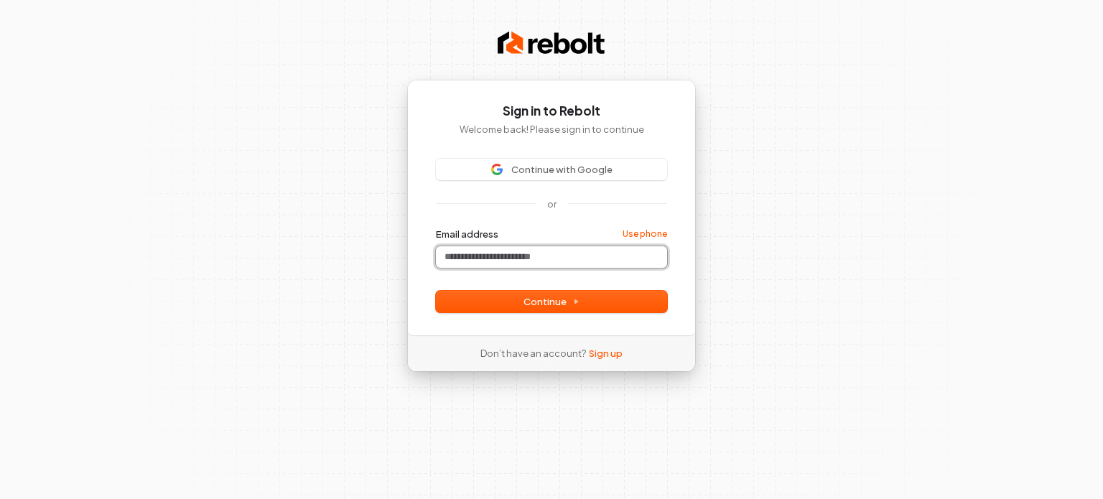
click at [466, 256] on input "Email address" at bounding box center [551, 257] width 231 height 22
click at [529, 299] on span "Continue" at bounding box center [552, 301] width 56 height 13
type input "**********"
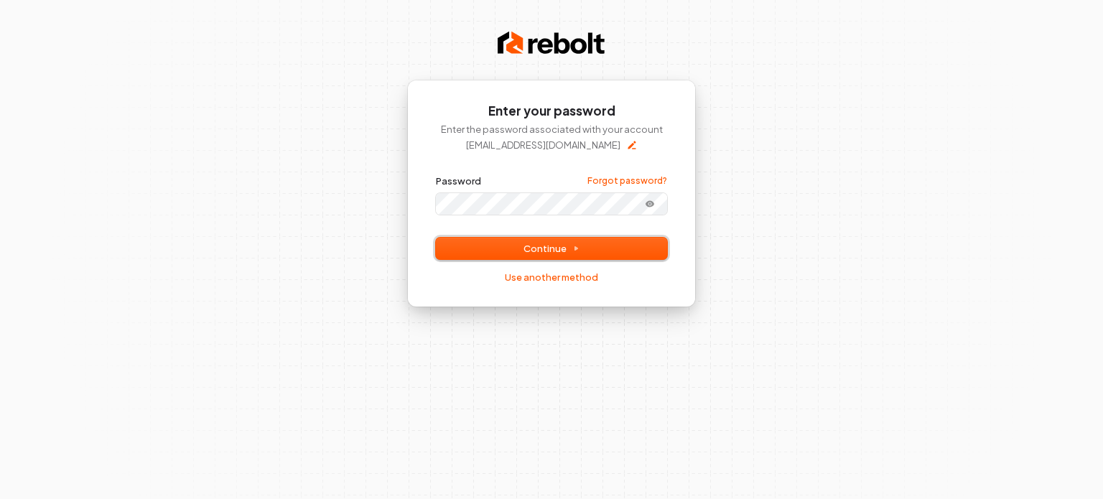
click at [549, 244] on span "Continue" at bounding box center [552, 248] width 56 height 13
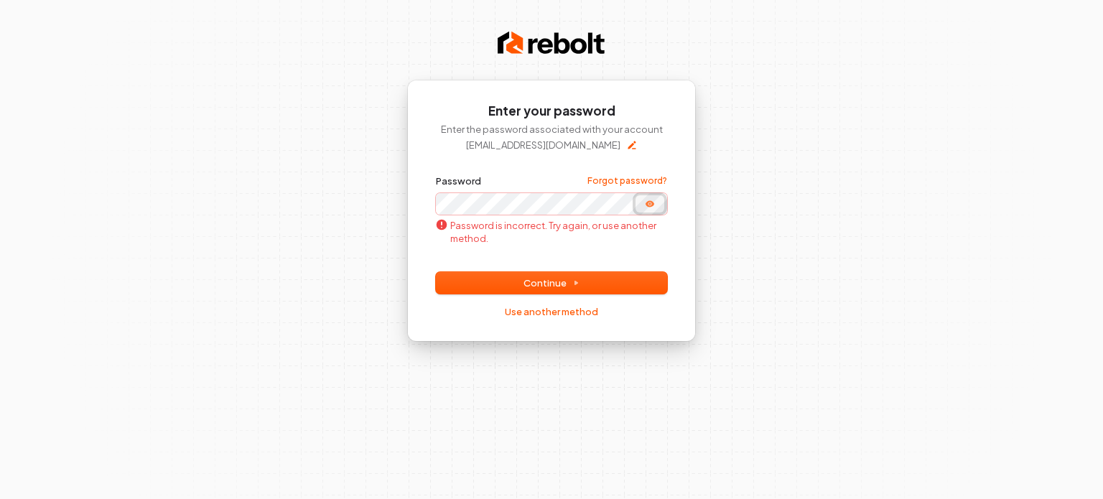
click at [649, 201] on icon "Show password" at bounding box center [650, 203] width 9 height 6
click at [551, 310] on link "Use another method" at bounding box center [551, 311] width 93 height 13
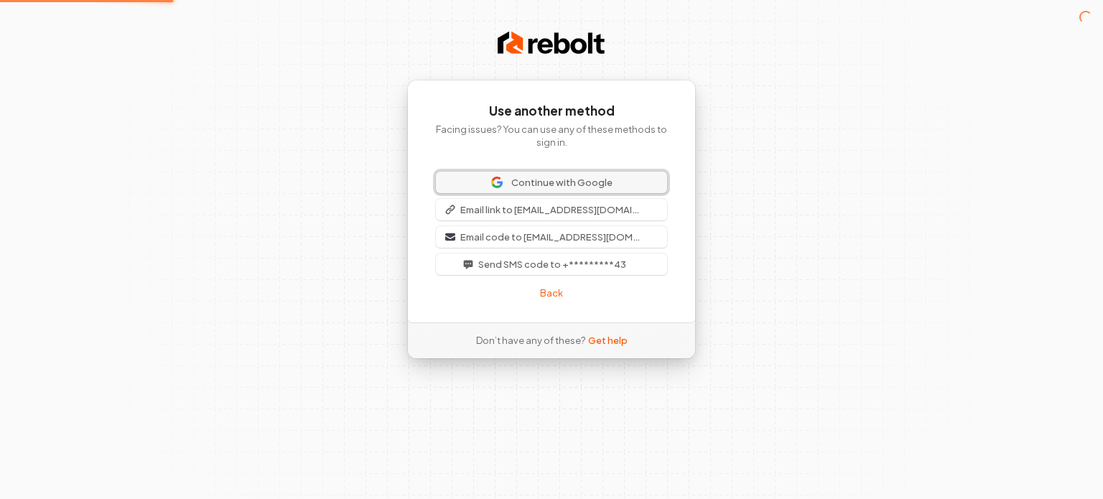
click at [535, 180] on span "Continue with Google" at bounding box center [562, 182] width 101 height 13
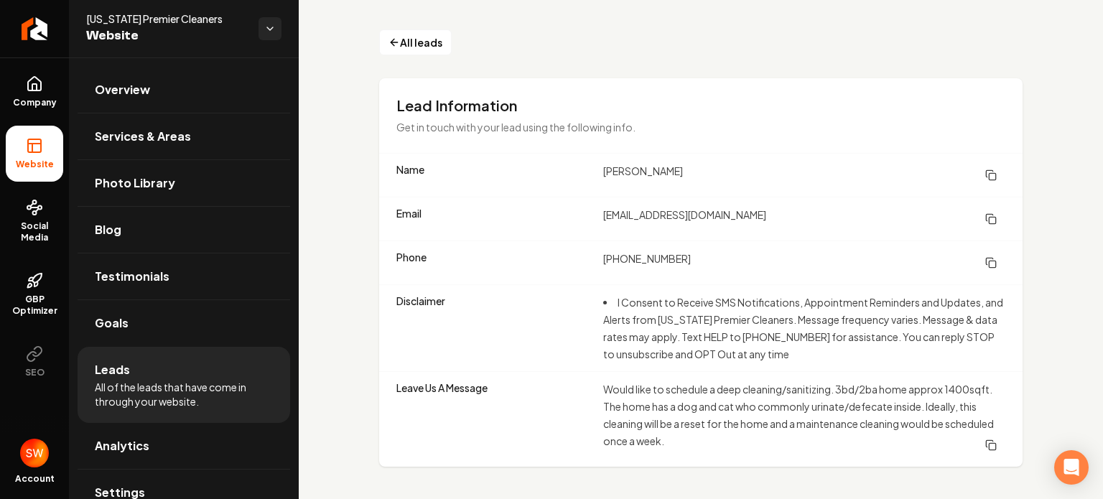
scroll to position [6, 0]
click at [598, 211] on div "Email [EMAIL_ADDRESS][DOMAIN_NAME]" at bounding box center [701, 218] width 644 height 44
drag, startPoint x: 600, startPoint y: 212, endPoint x: 704, endPoint y: 218, distance: 104.3
click at [704, 218] on dd "[EMAIL_ADDRESS][DOMAIN_NAME]" at bounding box center [804, 218] width 402 height 26
copy dd "[EMAIL_ADDRESS][DOMAIN_NAME]"
